Goal: Transaction & Acquisition: Purchase product/service

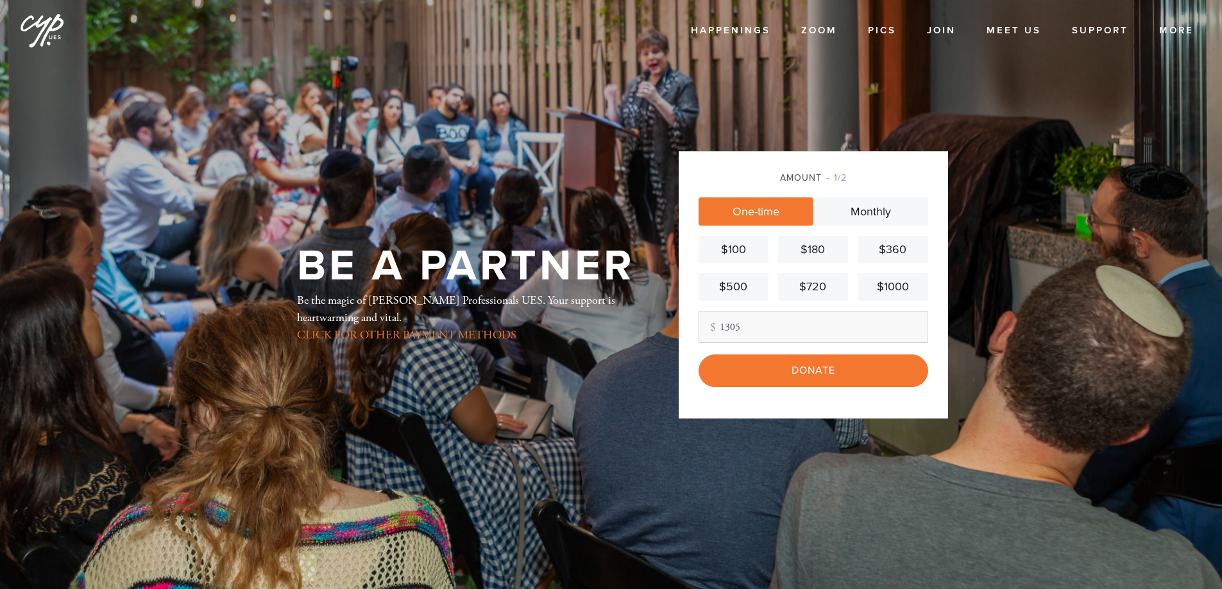
type input "1305"
click at [815, 392] on div "Amount 1 /2 One-time Monthly $100 $180 $360 $500 $720 $1000 Other Amount 1305 C…" at bounding box center [813, 284] width 269 height 267
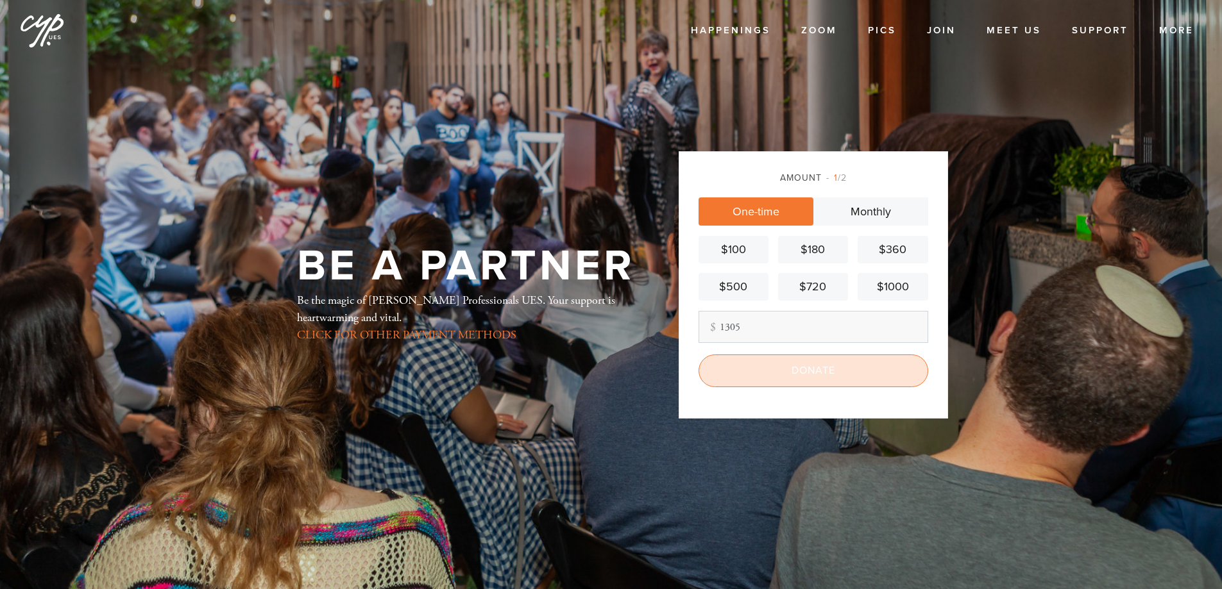
click at [816, 375] on input "Donate" at bounding box center [814, 371] width 230 height 32
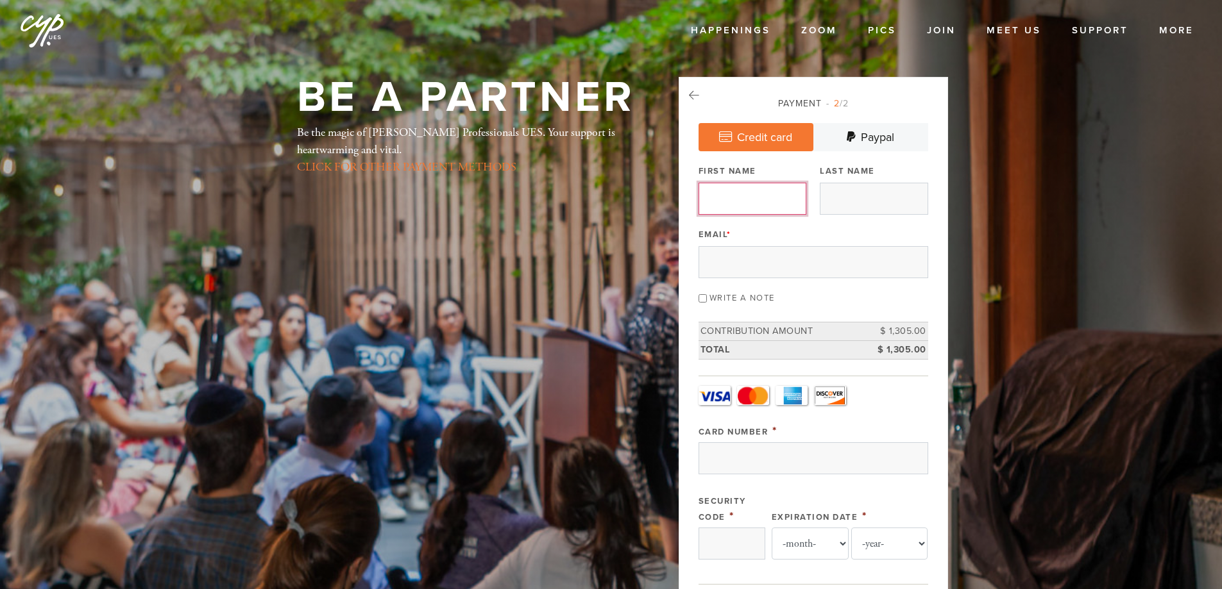
click at [763, 206] on input "First Name" at bounding box center [753, 199] width 108 height 32
type input "Justin"
type input "Lesnoy"
type input "jlesnoy@gmail.com"
type input "200 E 61 St, #20D"
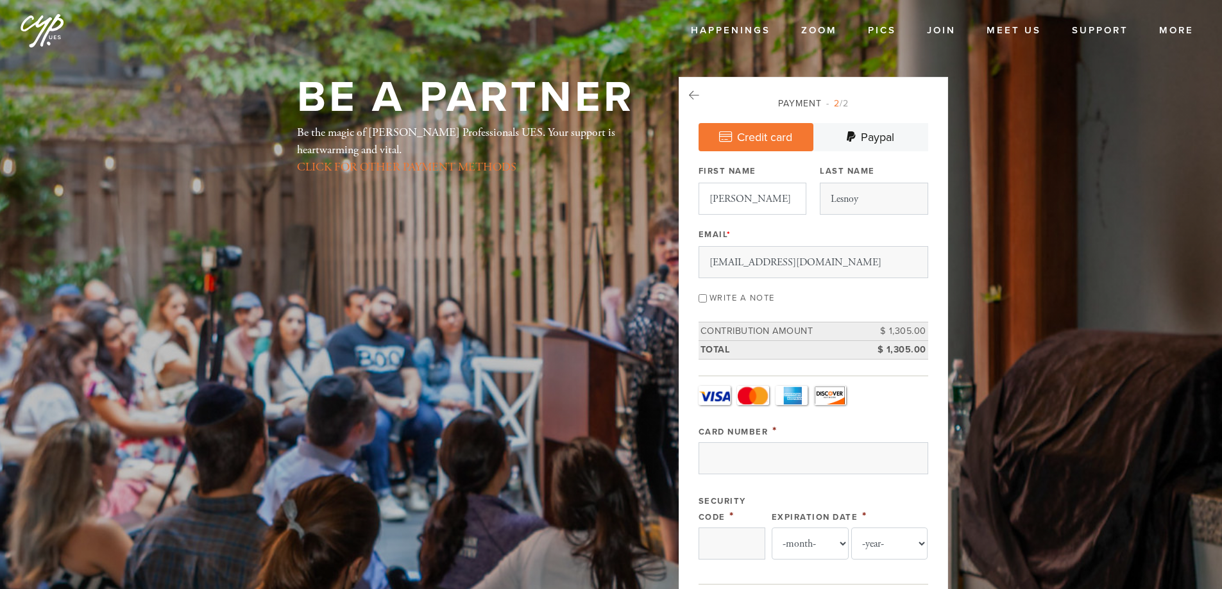
type input "New York"
type input "United States"
type input "NY"
type input "10065"
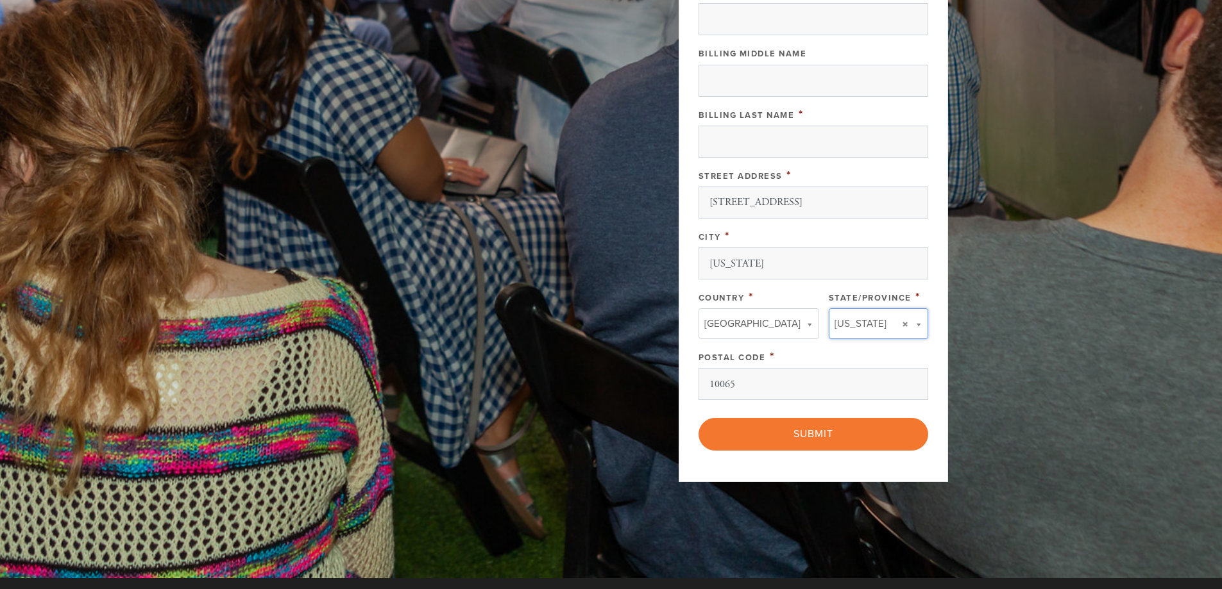
type input "NY"
type input "United States"
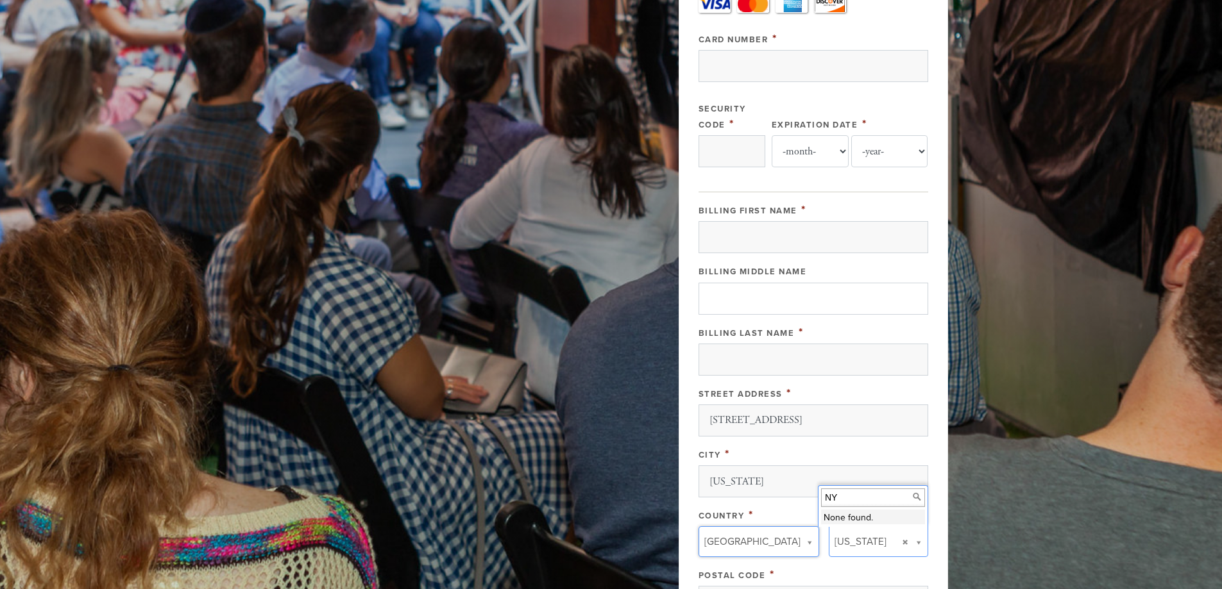
scroll to position [304, 0]
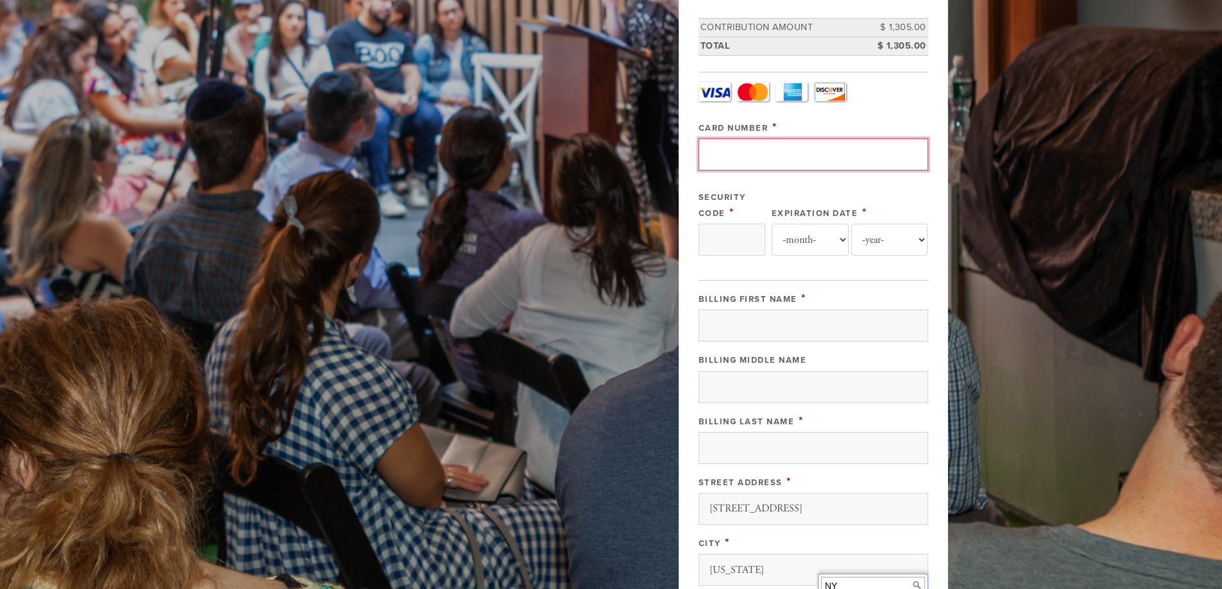
click at [757, 160] on input "Card Number" at bounding box center [814, 155] width 230 height 32
type input "370382770943011"
type input "1555"
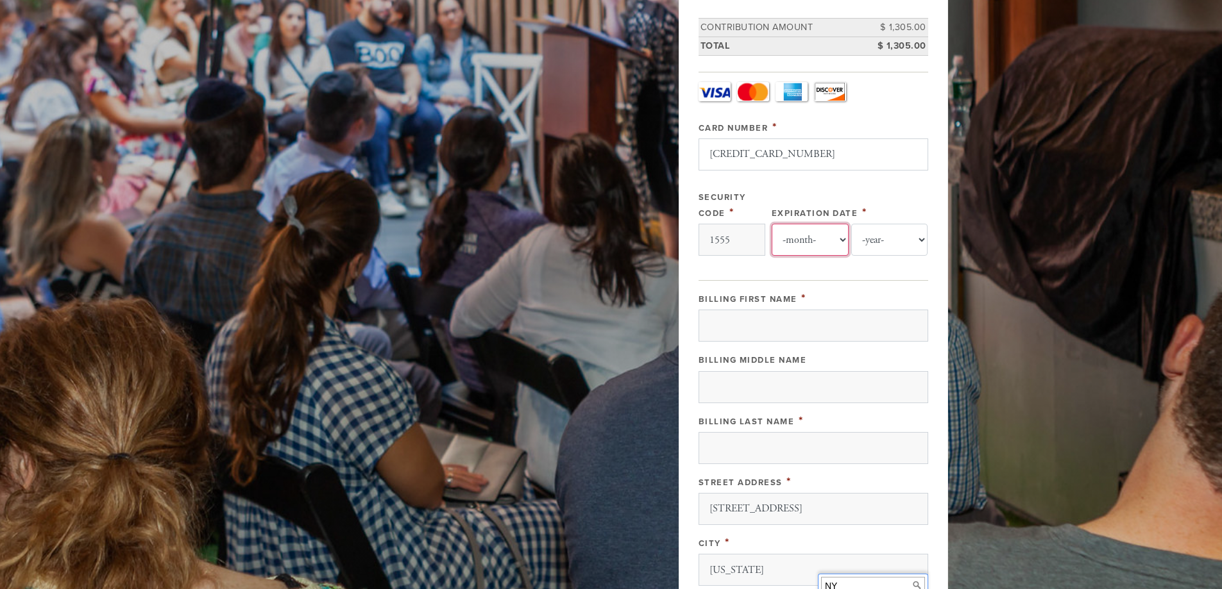
select select "9"
select select "2029"
type input "Justin"
type input "Lesnoy"
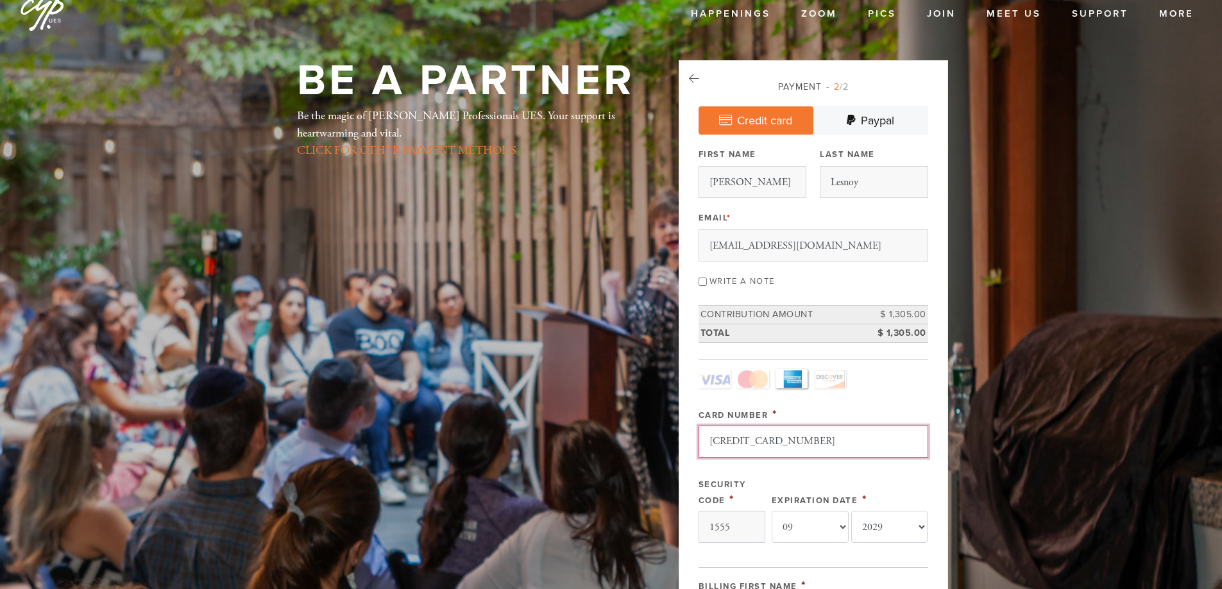
scroll to position [0, 0]
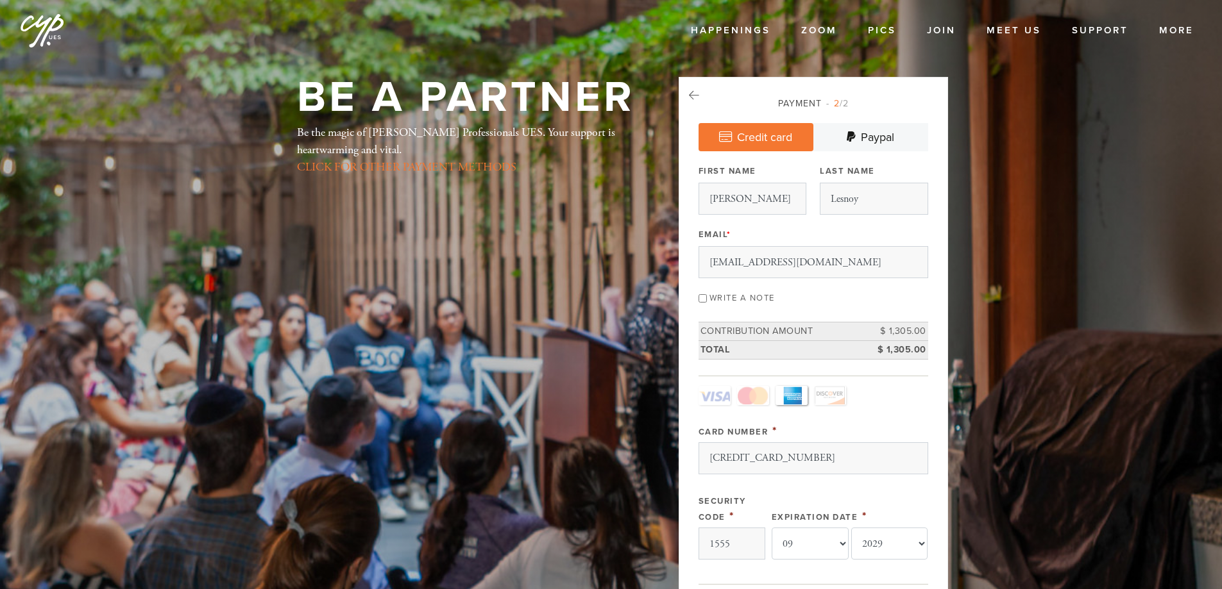
click at [700, 303] on input "Write a note" at bounding box center [703, 298] width 8 height 8
checkbox input "true"
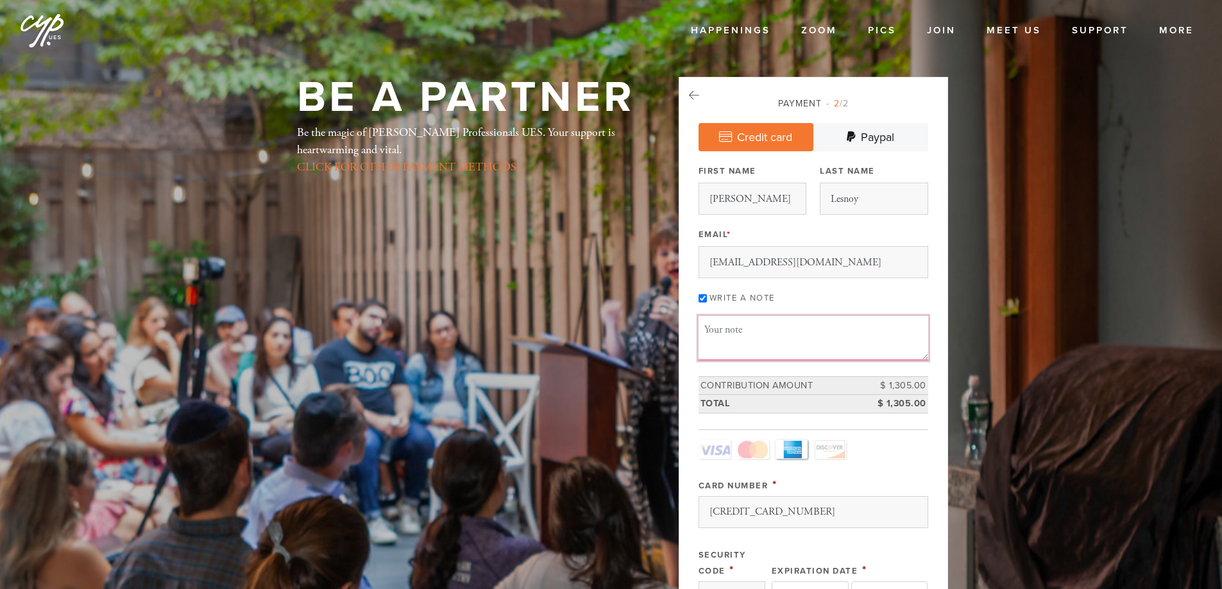
click at [723, 337] on textarea "Message or dedication" at bounding box center [814, 338] width 230 height 44
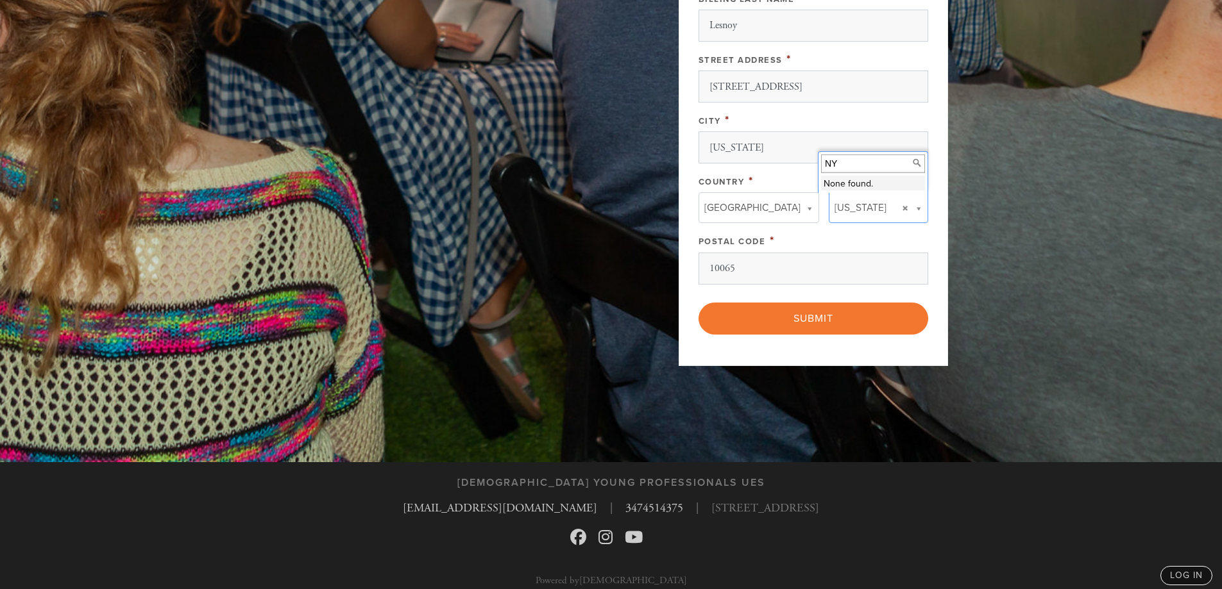
scroll to position [792, 0]
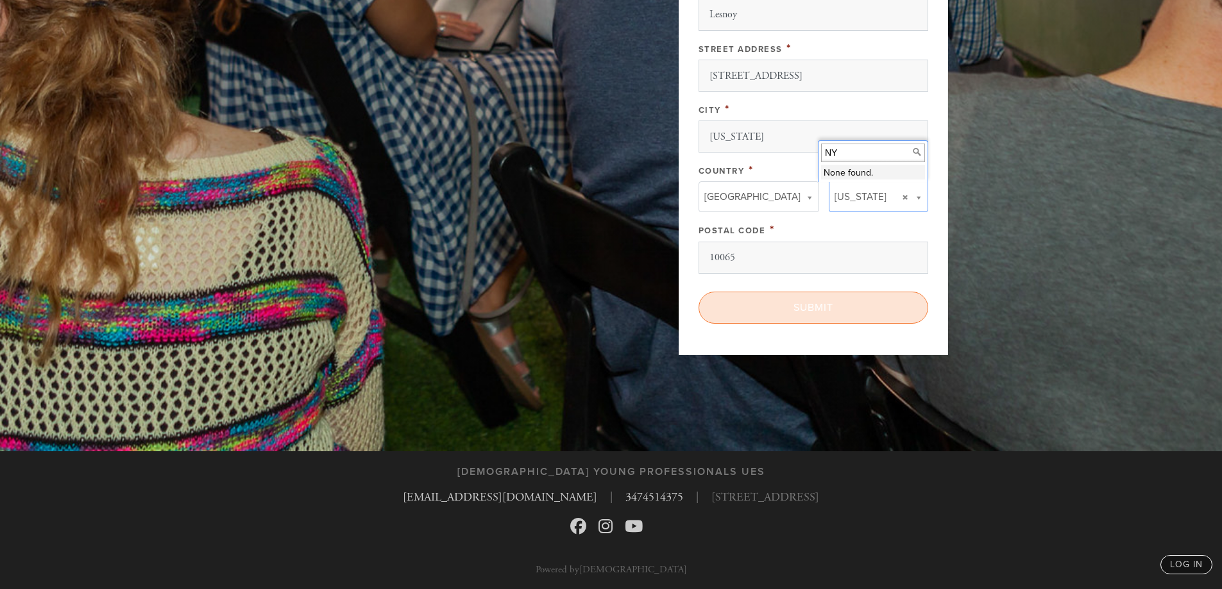
type textarea "Oct 7 Event"
click at [765, 314] on input "Submit" at bounding box center [814, 308] width 230 height 32
